Goal: Task Accomplishment & Management: Manage account settings

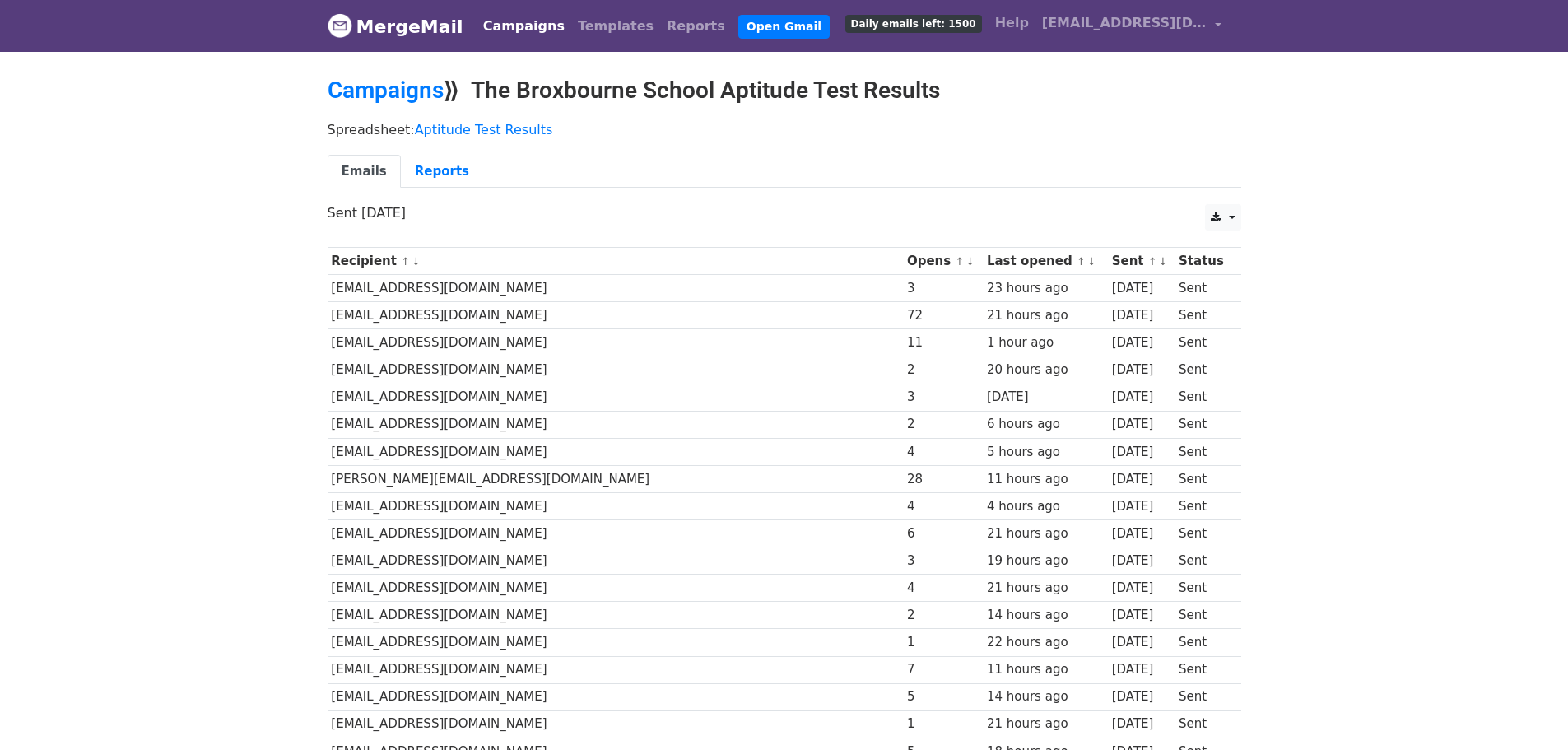
click at [955, 261] on link "↑" at bounding box center [959, 262] width 9 height 13
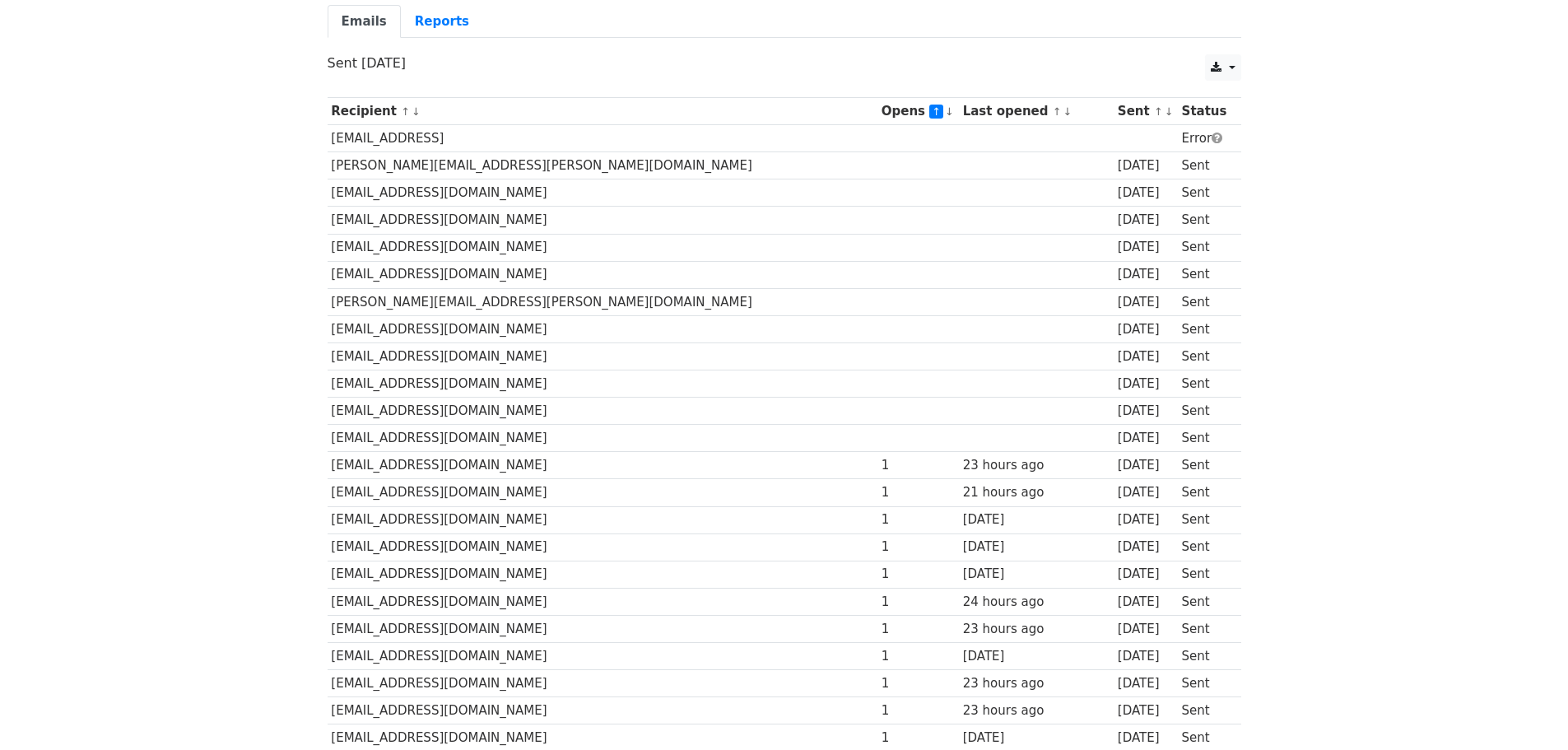
scroll to position [67, 0]
